Goal: Find specific page/section: Find specific page/section

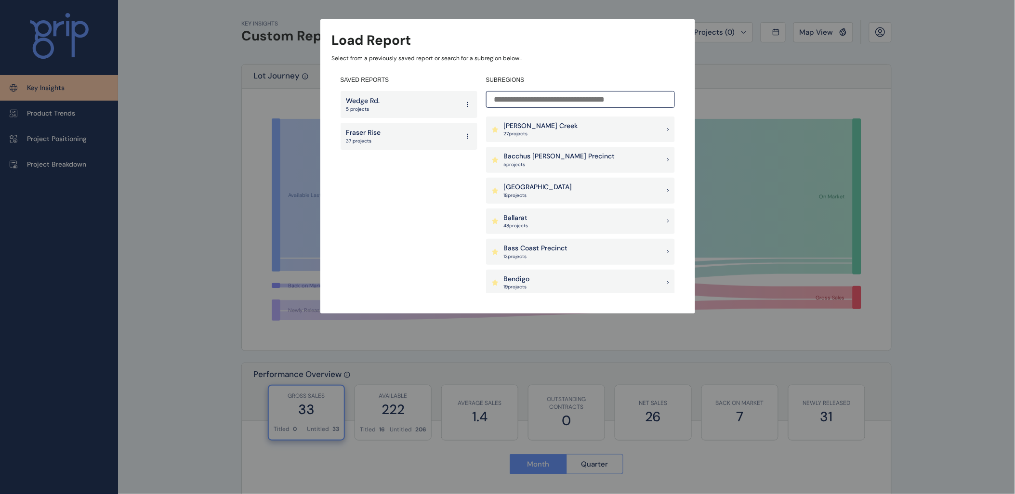
click at [535, 99] on input at bounding box center [580, 99] width 189 height 17
type input "*"
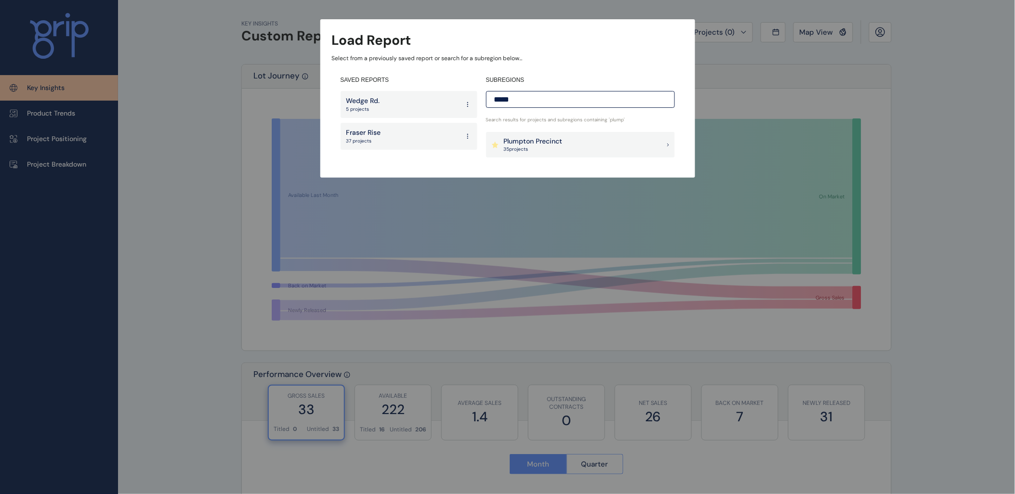
type input "*****"
click at [527, 138] on p "Plumpton Precinct" at bounding box center [533, 142] width 59 height 10
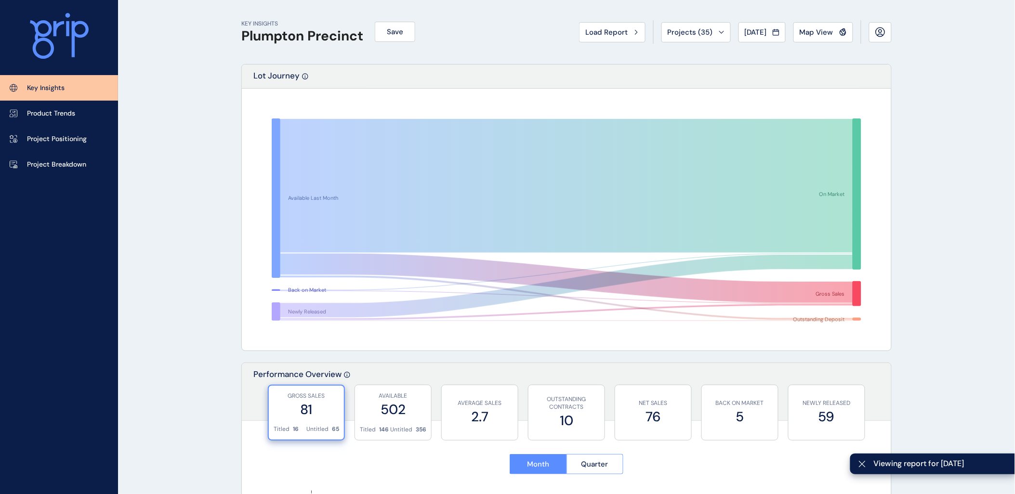
scroll to position [374, 0]
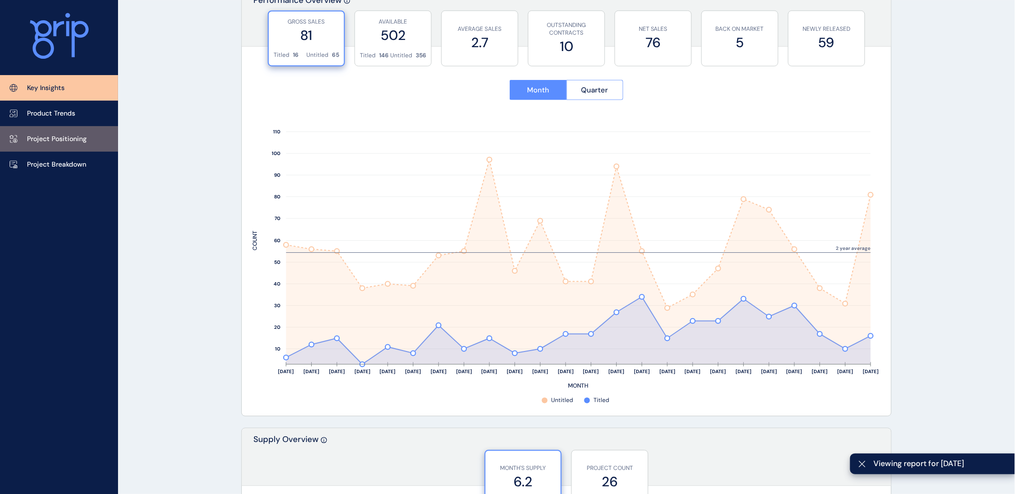
click at [44, 145] on link "Project Positioning" at bounding box center [59, 139] width 118 height 26
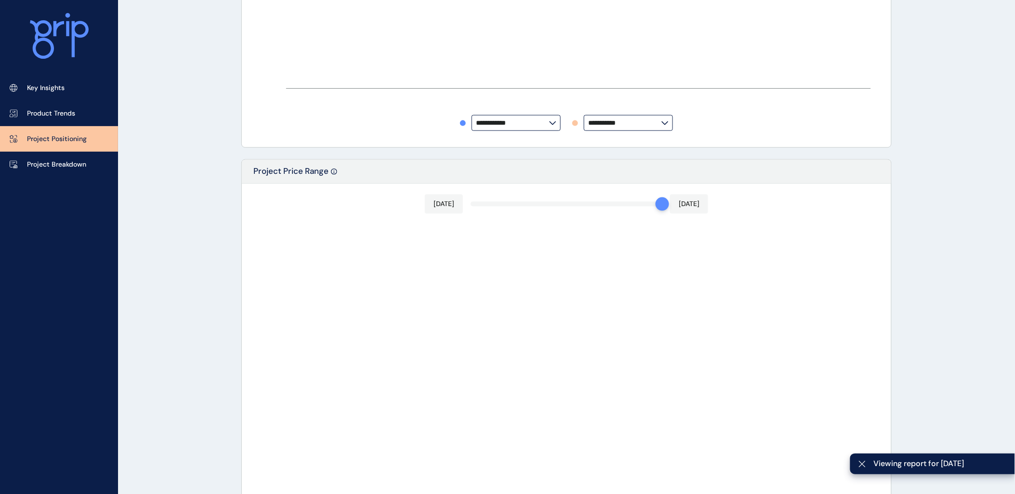
type input "********"
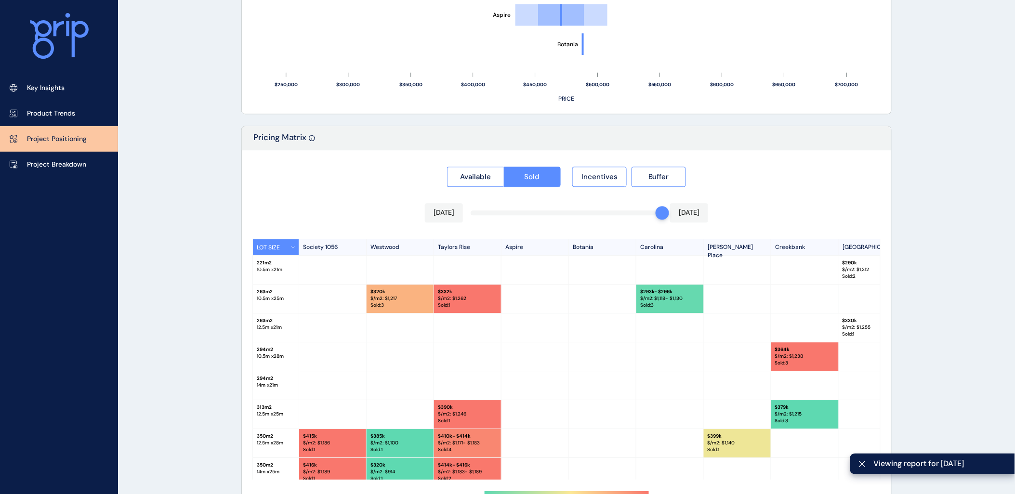
scroll to position [839, 0]
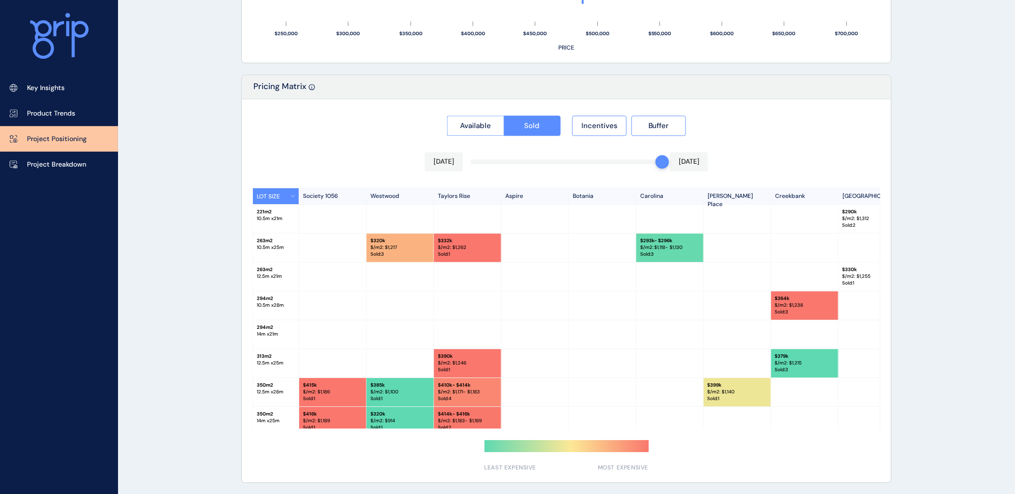
click at [623, 164] on div "Available Sold Incentives Buffer [DATE] [DATE] LOT SIZE Society 1056 Westwood T…" at bounding box center [566, 290] width 649 height 383
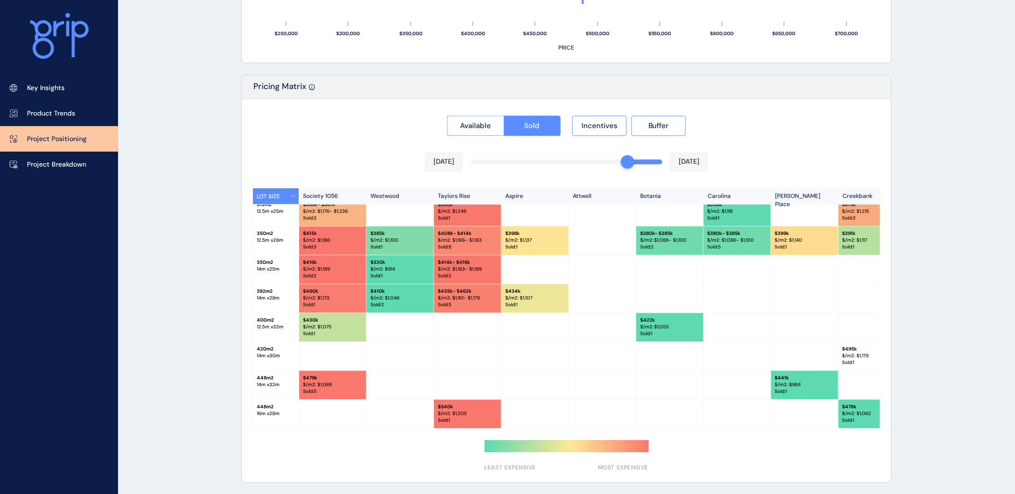
scroll to position [213, 0]
click at [602, 165] on div "[DATE] [DATE]" at bounding box center [566, 161] width 283 height 19
click at [603, 162] on div "Available Sold Incentives Buffer [DATE] [DATE] LOT SIZE Society 1056 Westwood T…" at bounding box center [566, 290] width 649 height 383
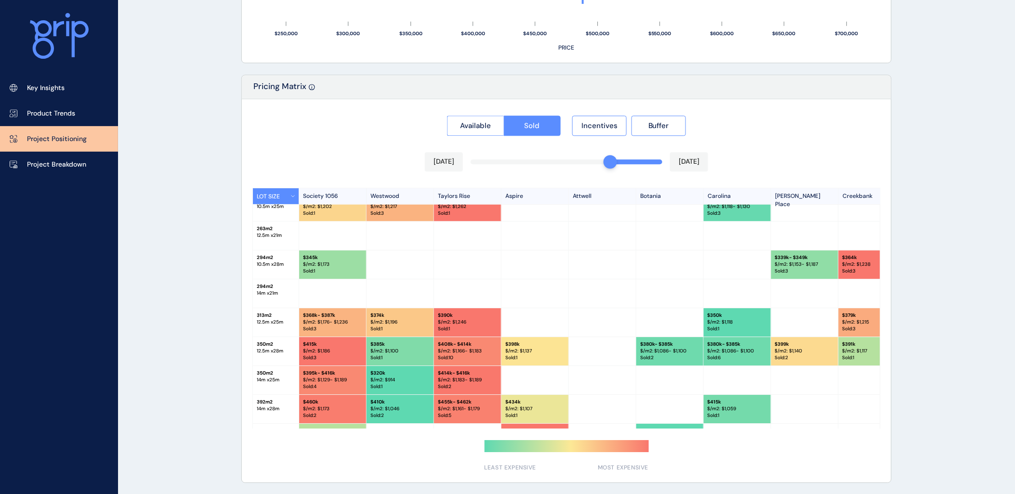
scroll to position [107, 0]
